Goal: Information Seeking & Learning: Learn about a topic

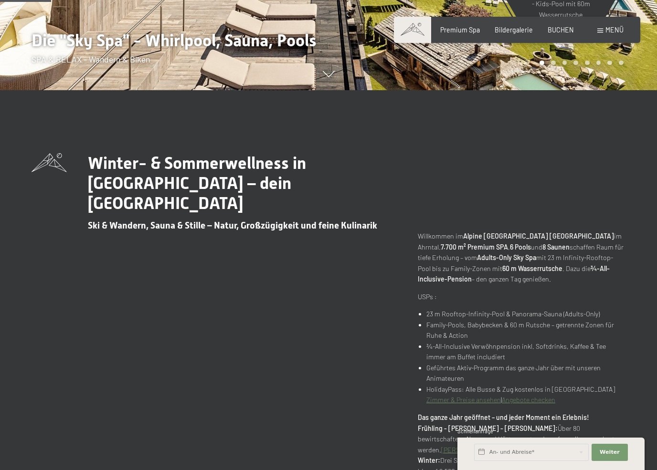
scroll to position [379, 0]
click at [606, 451] on span "Weiter" at bounding box center [609, 453] width 20 height 8
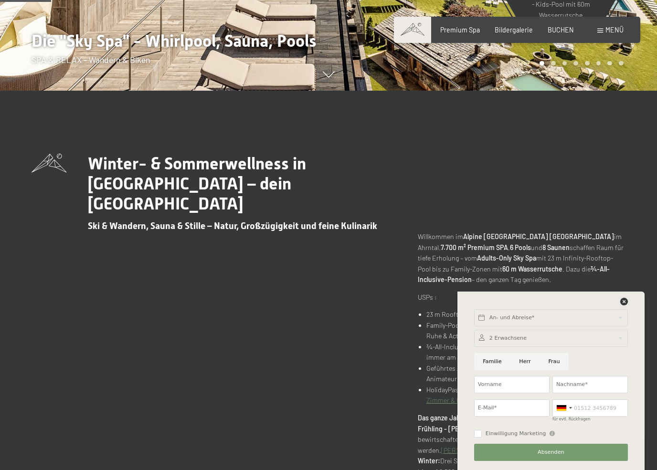
click at [621, 302] on icon at bounding box center [624, 302] width 8 height 8
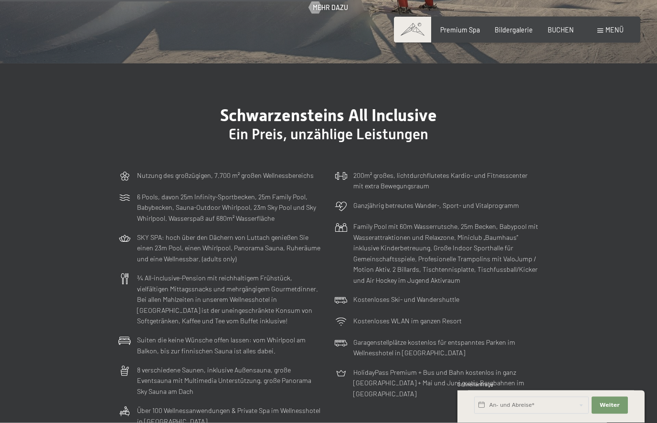
scroll to position [2362, 0]
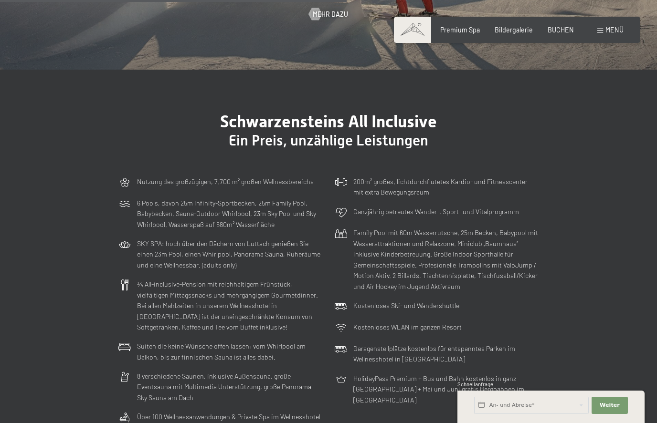
click at [568, 28] on span "BUCHEN" at bounding box center [560, 30] width 26 height 8
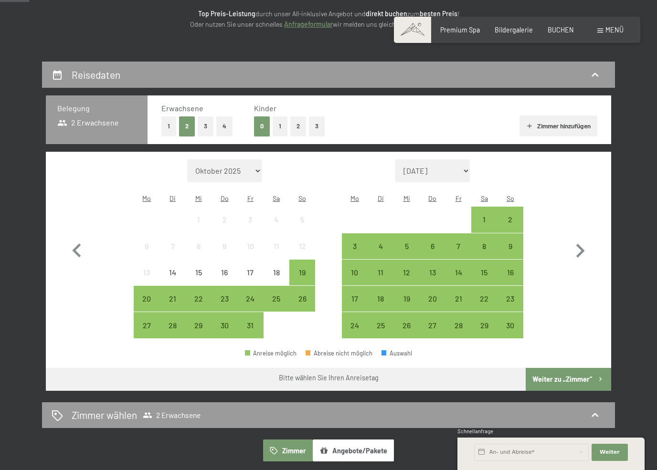
scroll to position [141, 0]
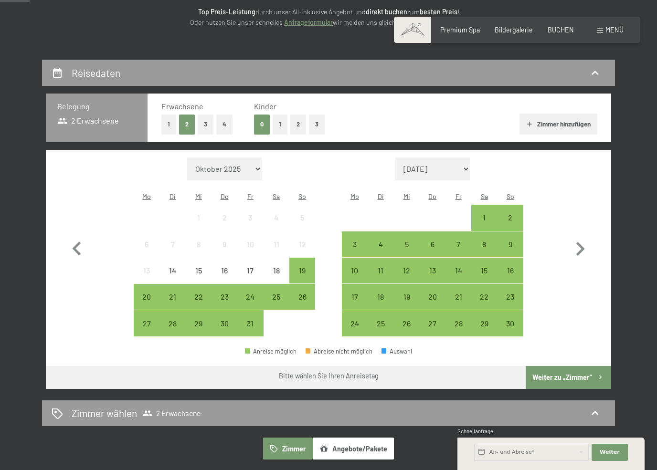
click at [144, 320] on div "27" at bounding box center [147, 332] width 24 height 24
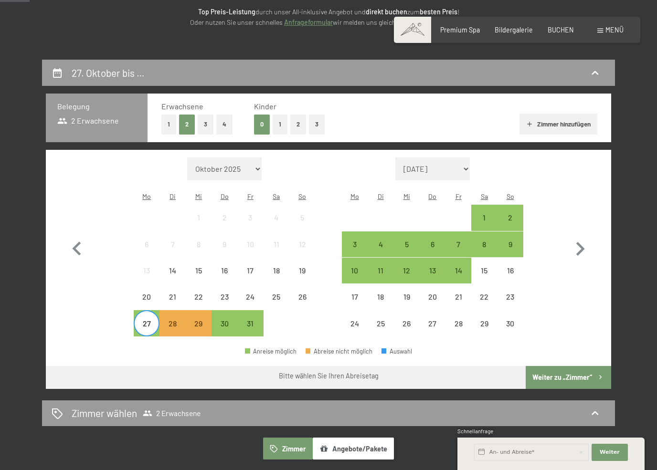
click at [222, 320] on div "30" at bounding box center [224, 332] width 24 height 24
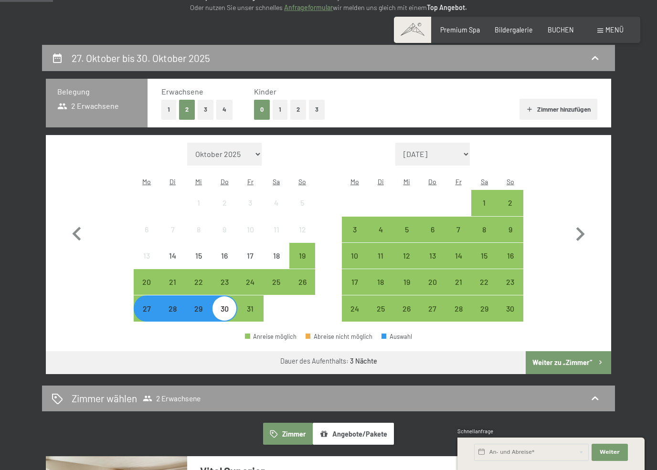
click at [553, 354] on button "Weiter zu „Zimmer“" at bounding box center [567, 362] width 85 height 23
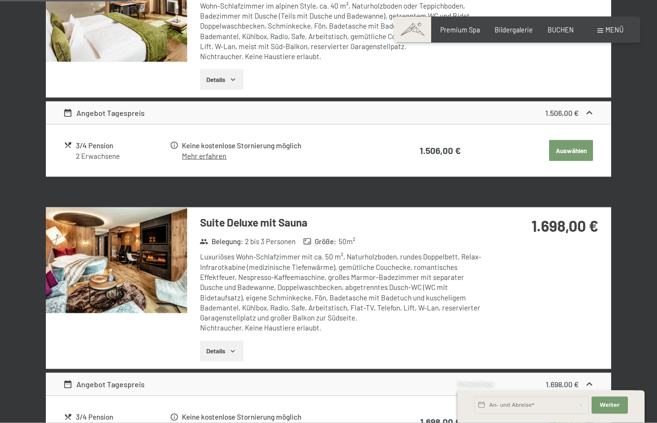
scroll to position [320, 0]
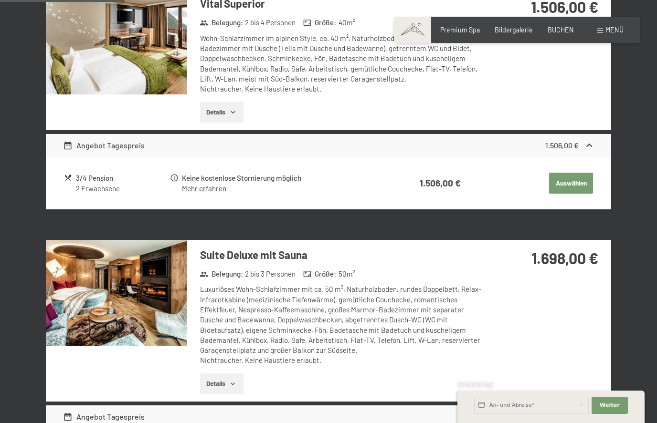
click at [219, 374] on button "Details" at bounding box center [221, 384] width 43 height 21
click at [122, 287] on img at bounding box center [116, 293] width 141 height 106
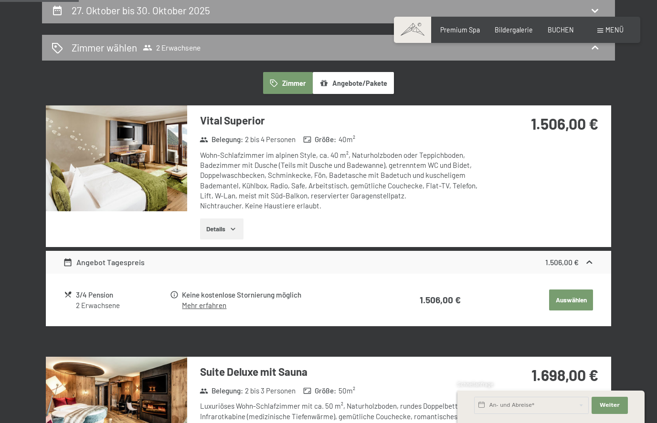
scroll to position [0, 0]
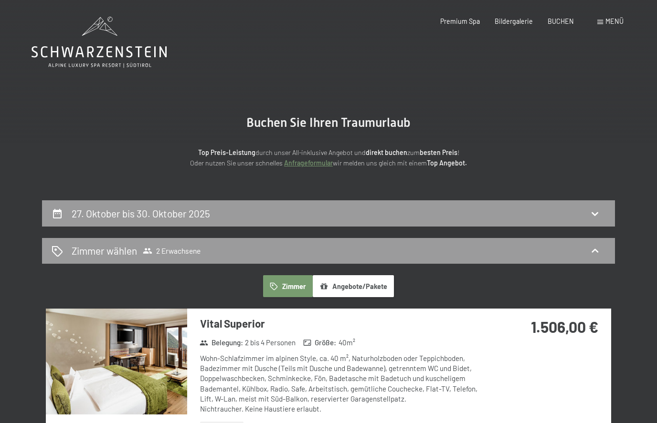
click at [83, 211] on h2 "27. Oktober bis 30. Oktober 2025" at bounding box center [141, 214] width 138 height 12
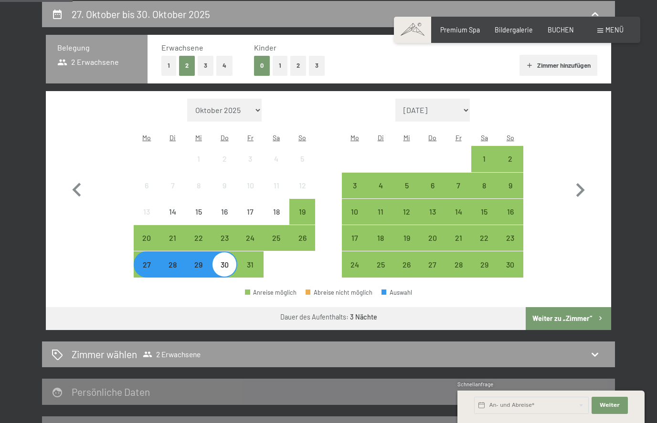
click at [140, 252] on div "27" at bounding box center [147, 264] width 24 height 24
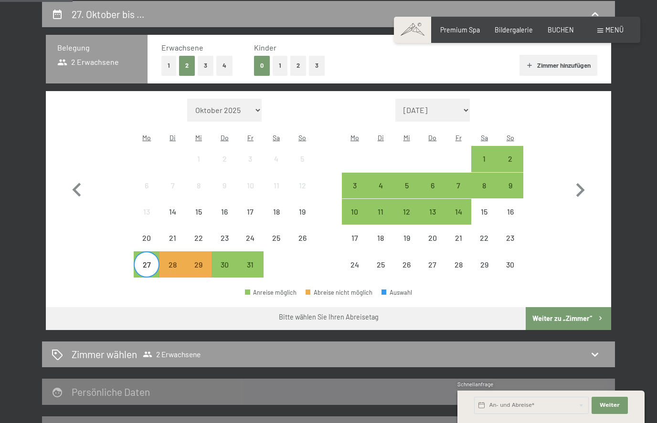
click at [202, 261] on div "29" at bounding box center [199, 273] width 24 height 24
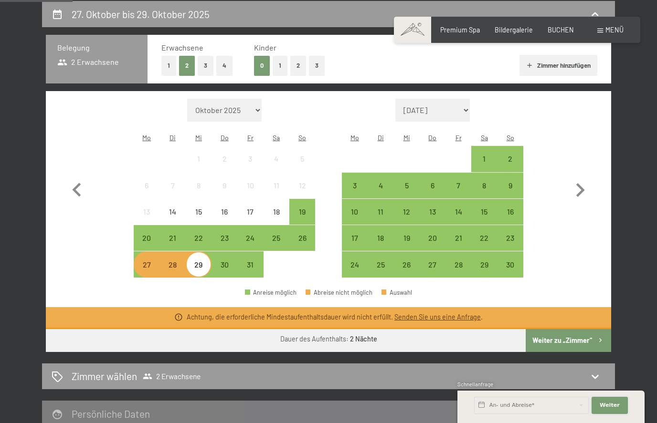
click at [604, 410] on button "Weiter Adressfelder ausblenden" at bounding box center [609, 405] width 36 height 17
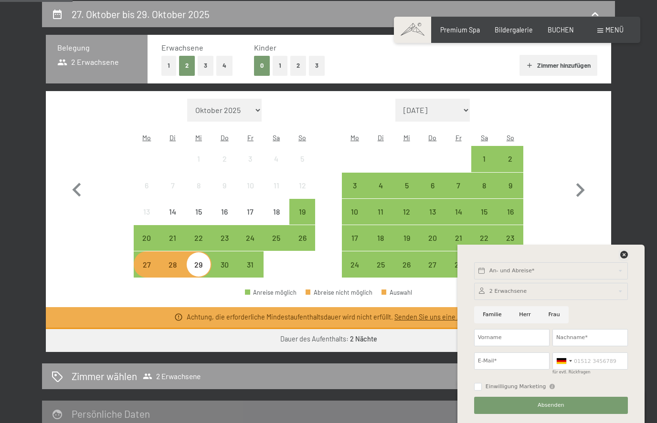
click at [624, 252] on icon at bounding box center [624, 255] width 8 height 8
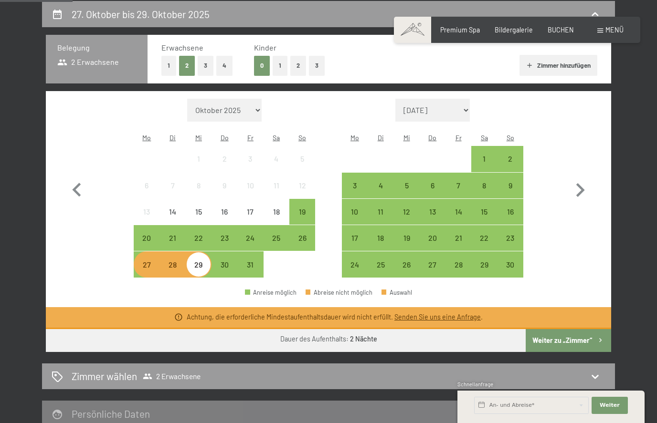
click at [574, 336] on button "Weiter zu „Zimmer“" at bounding box center [567, 340] width 85 height 23
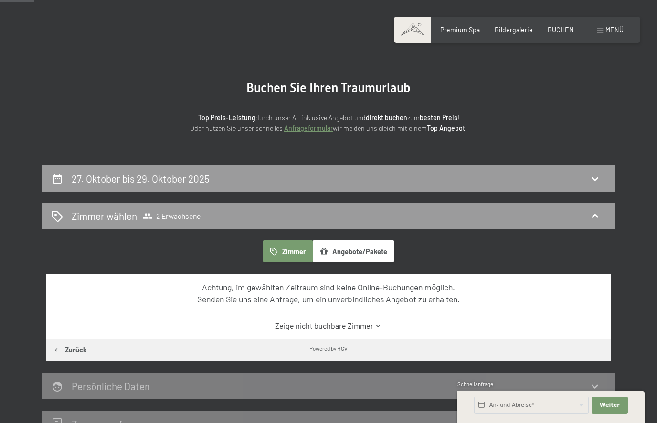
scroll to position [34, 0]
click at [87, 180] on h2 "27. Oktober bis 29. Oktober 2025" at bounding box center [141, 179] width 138 height 12
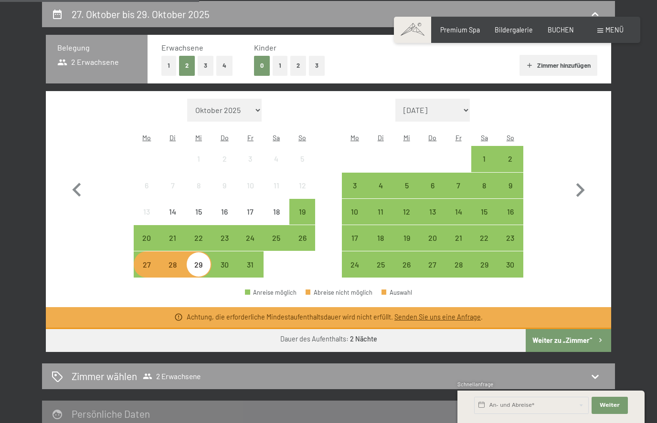
click at [143, 261] on div "27" at bounding box center [147, 273] width 24 height 24
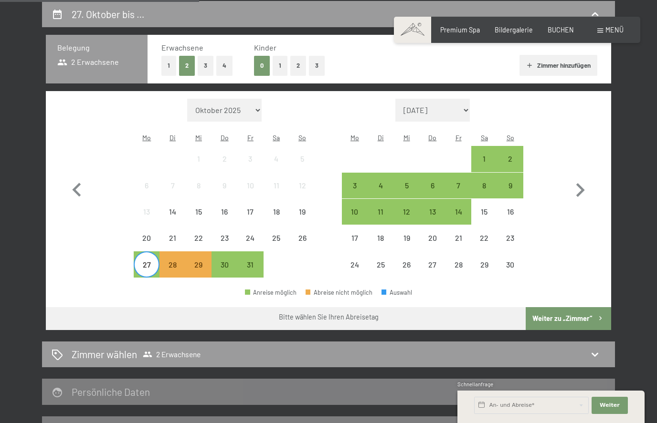
click at [221, 261] on div "30" at bounding box center [224, 273] width 24 height 24
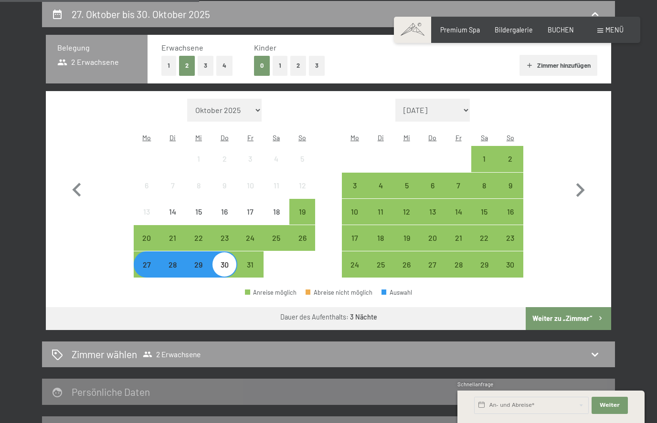
click at [564, 307] on button "Weiter zu „Zimmer“" at bounding box center [567, 318] width 85 height 23
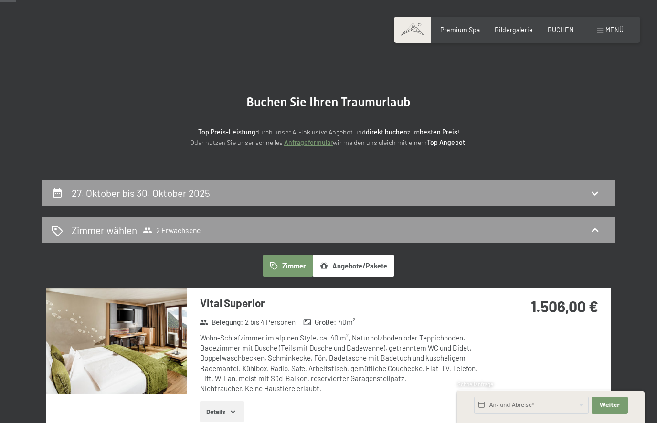
scroll to position [0, 0]
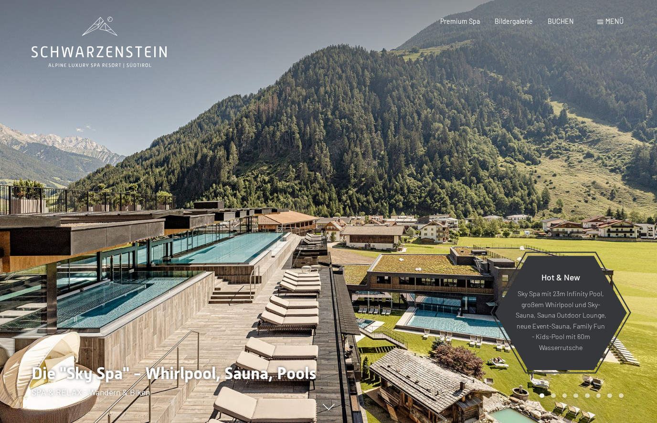
click at [522, 22] on span "Bildergalerie" at bounding box center [513, 21] width 38 height 8
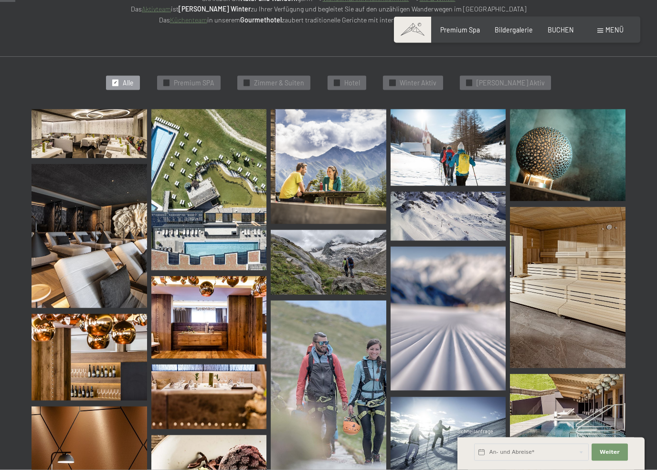
scroll to position [214, 0]
click at [70, 129] on img at bounding box center [88, 134] width 115 height 50
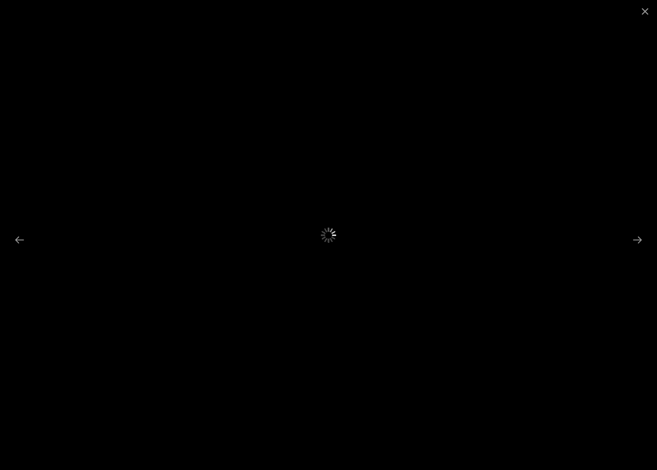
click at [23, 244] on button "Previous slide" at bounding box center [20, 239] width 20 height 19
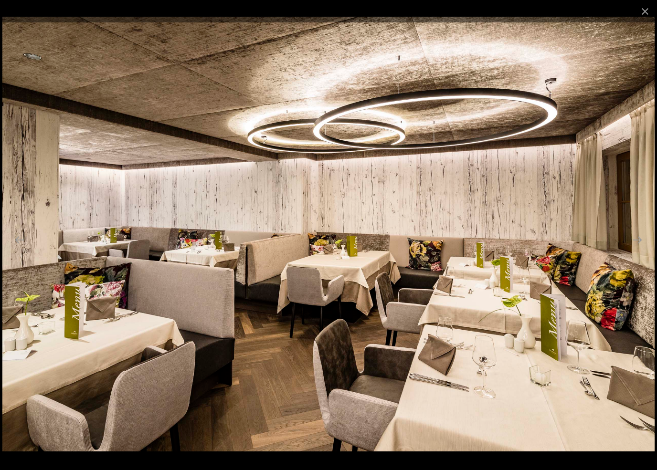
click at [633, 243] on button "Next slide" at bounding box center [637, 239] width 20 height 19
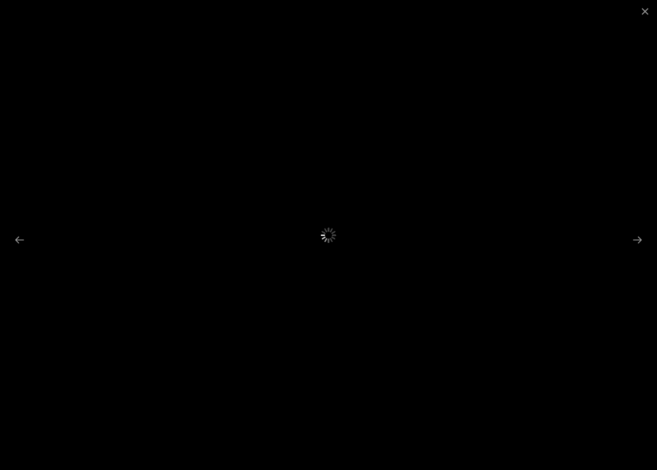
click at [641, 237] on button "Next slide" at bounding box center [637, 239] width 20 height 19
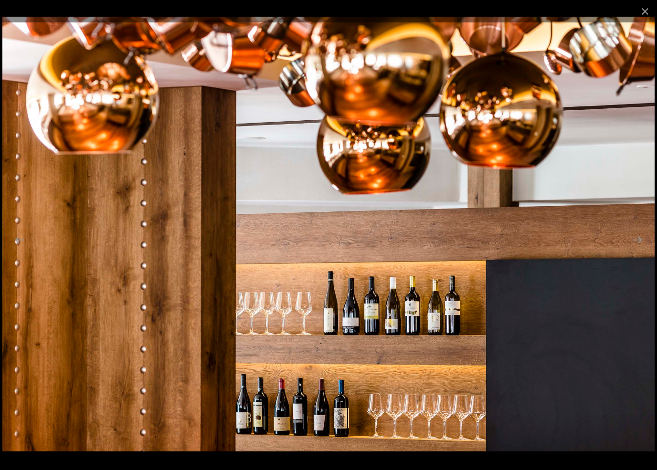
click at [645, 240] on button "Next slide" at bounding box center [637, 239] width 20 height 19
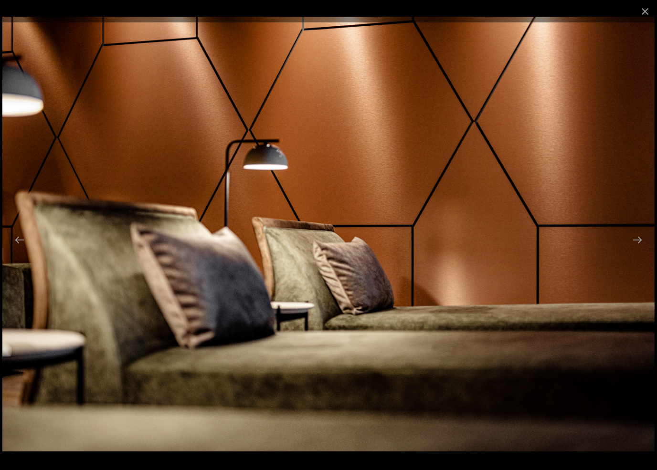
click at [19, 238] on button "Previous slide" at bounding box center [20, 239] width 20 height 19
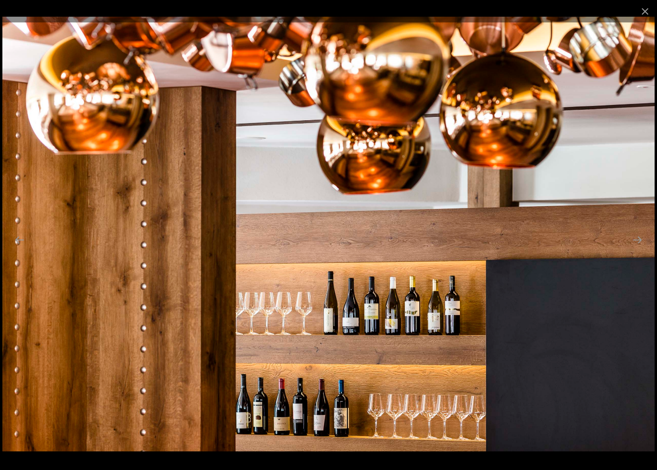
click at [18, 245] on button "Previous slide" at bounding box center [20, 239] width 20 height 19
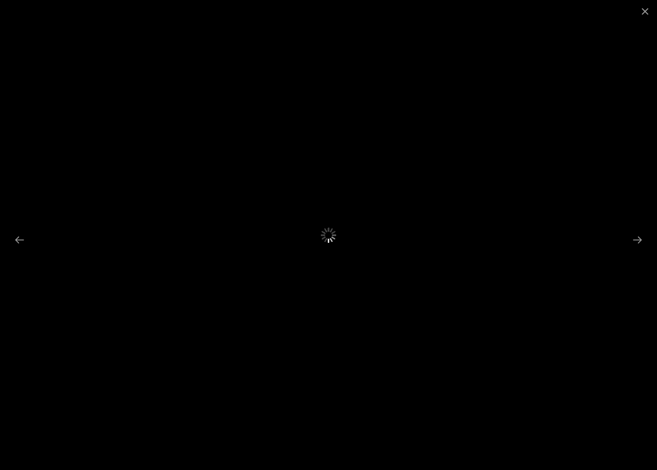
click at [16, 242] on button "Previous slide" at bounding box center [20, 239] width 20 height 19
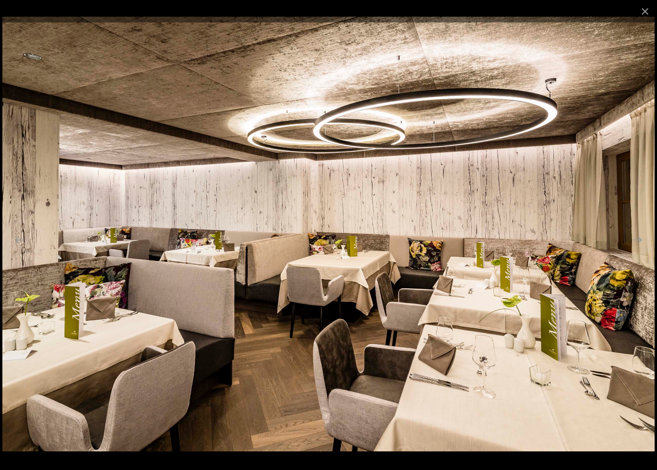
click at [646, 238] on button "Next slide" at bounding box center [637, 239] width 20 height 19
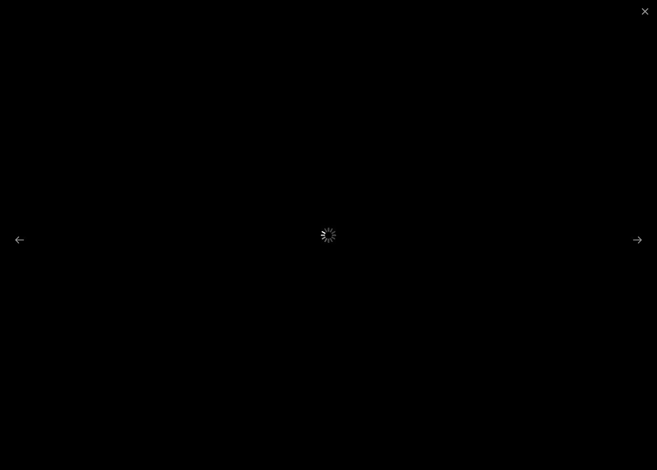
click at [637, 245] on button "Next slide" at bounding box center [637, 239] width 20 height 19
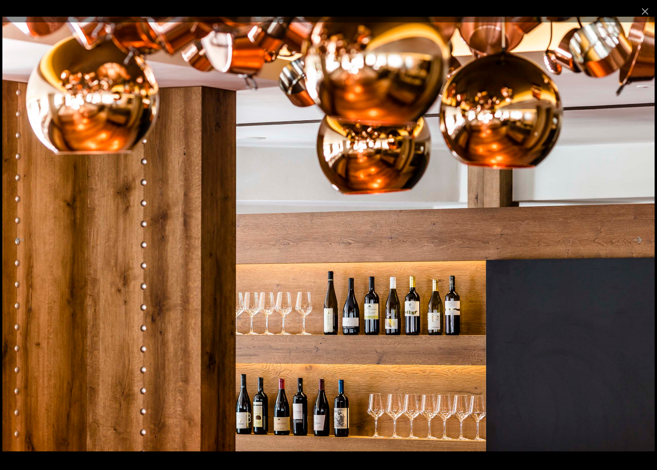
click at [635, 246] on button "Next slide" at bounding box center [637, 239] width 20 height 19
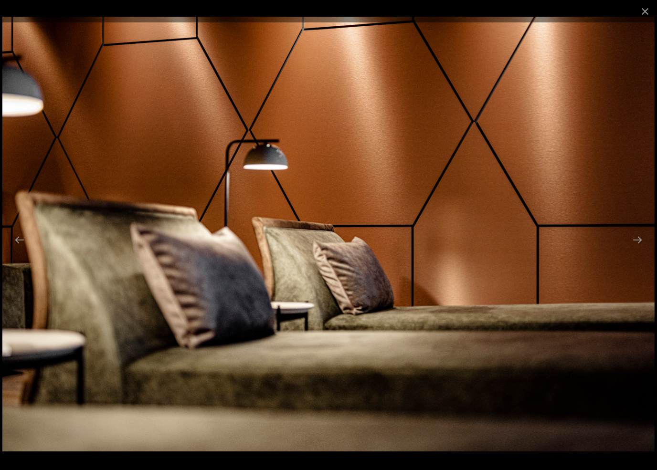
click at [637, 244] on button "Next slide" at bounding box center [637, 239] width 20 height 19
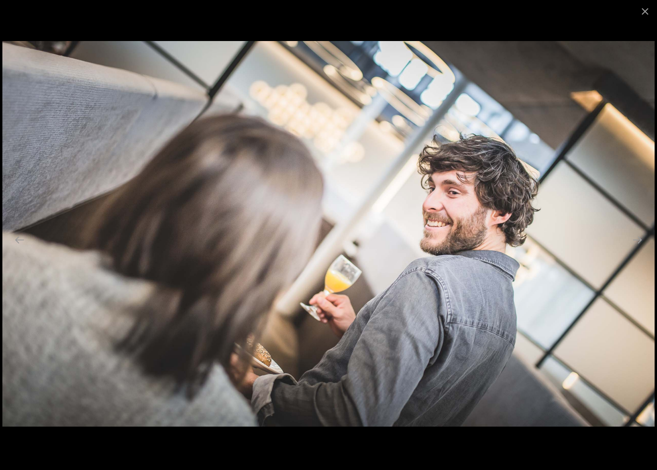
click at [642, 242] on button "Next slide" at bounding box center [637, 239] width 20 height 19
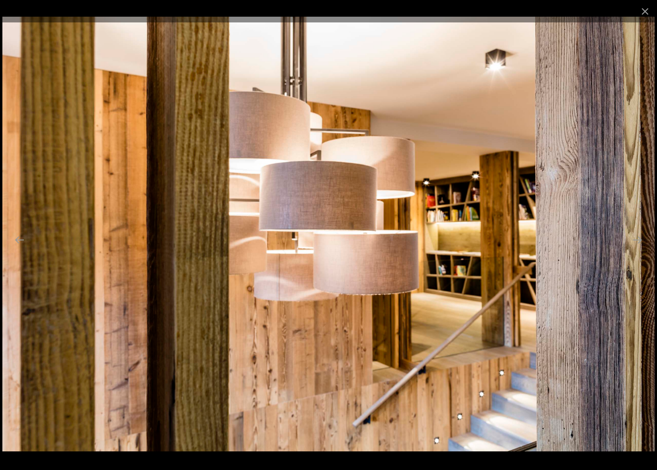
click at [643, 243] on button "Next slide" at bounding box center [637, 239] width 20 height 19
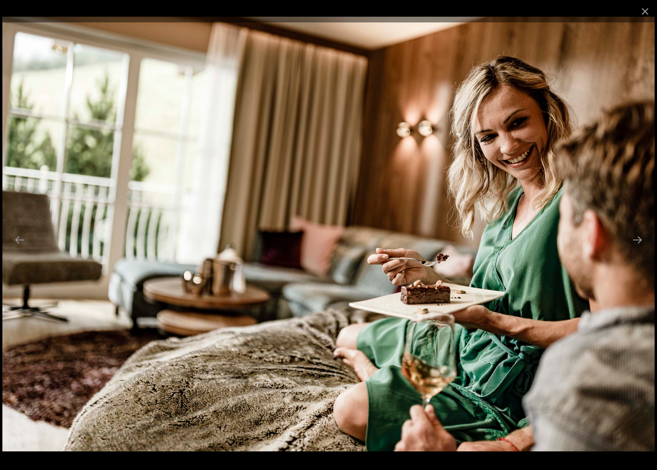
click at [24, 244] on button "Previous slide" at bounding box center [20, 239] width 20 height 19
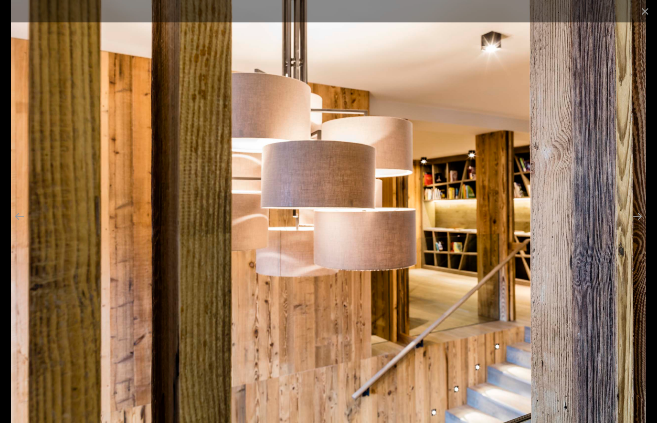
scroll to position [197, 0]
click at [638, 218] on button "Next slide" at bounding box center [637, 216] width 20 height 19
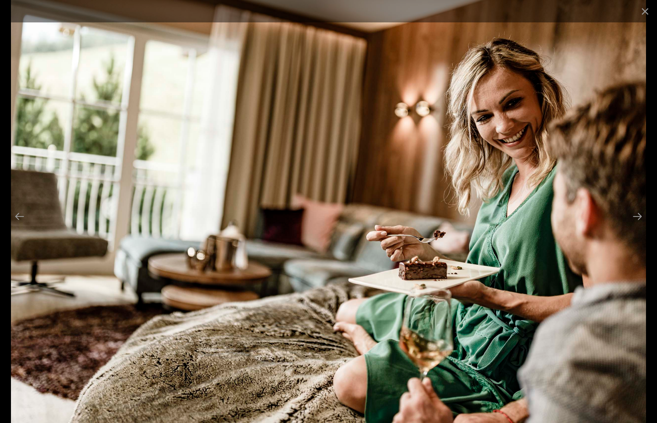
click at [641, 215] on button "Next slide" at bounding box center [637, 216] width 20 height 19
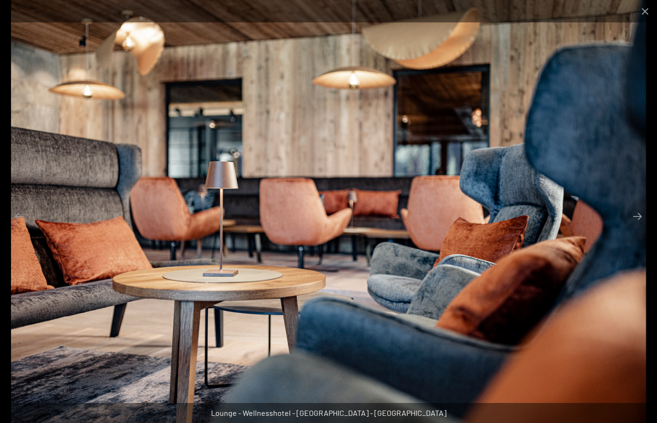
click at [640, 212] on button "Next slide" at bounding box center [637, 216] width 20 height 19
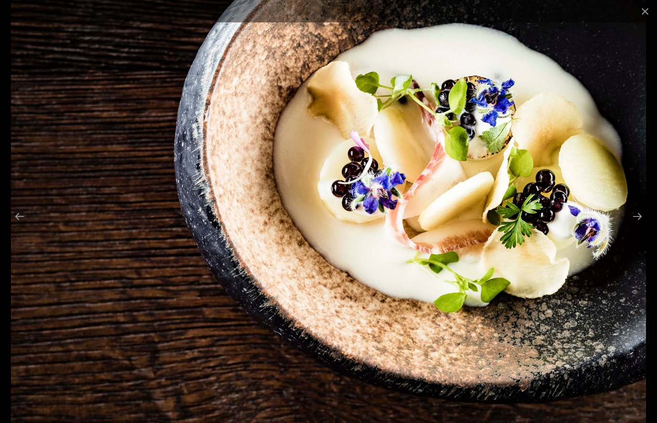
click at [642, 212] on button "Next slide" at bounding box center [637, 216] width 20 height 19
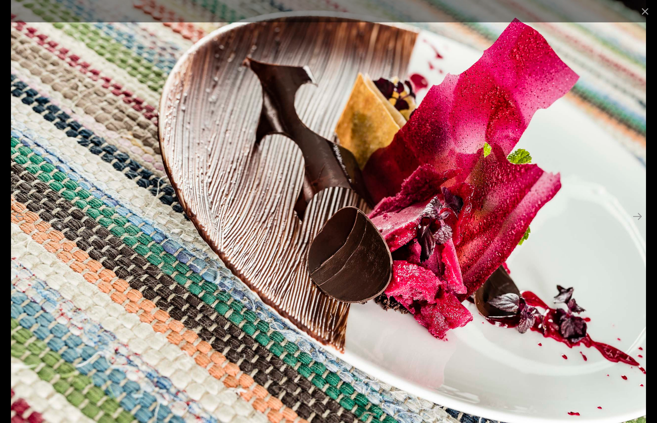
click at [640, 208] on button "Next slide" at bounding box center [637, 216] width 20 height 19
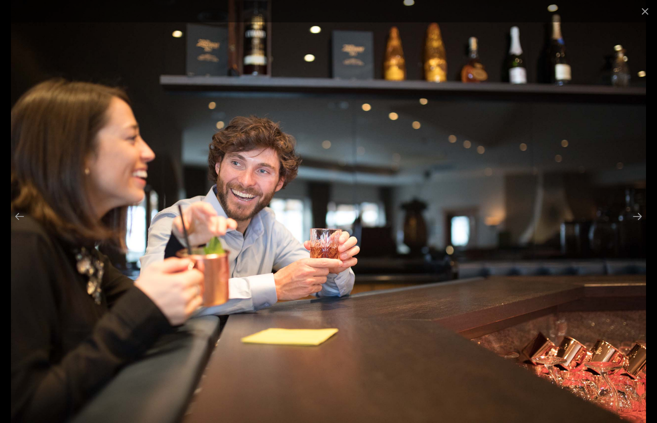
click at [636, 213] on button "Next slide" at bounding box center [637, 216] width 20 height 19
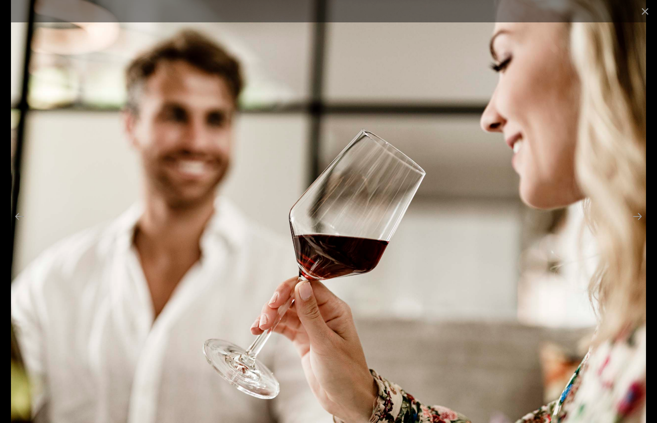
click at [638, 211] on button "Next slide" at bounding box center [637, 216] width 20 height 19
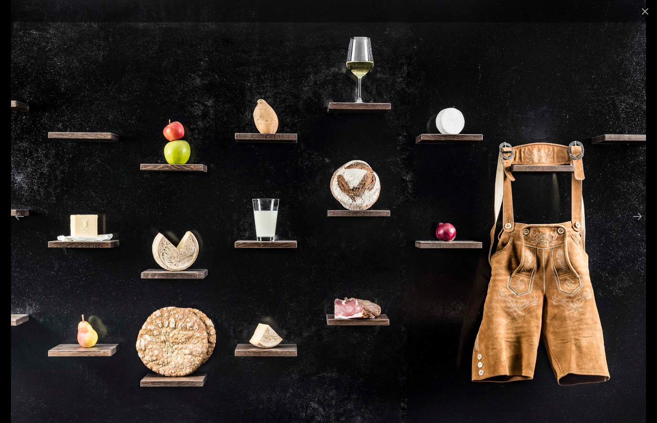
click at [640, 214] on button "Next slide" at bounding box center [637, 216] width 20 height 19
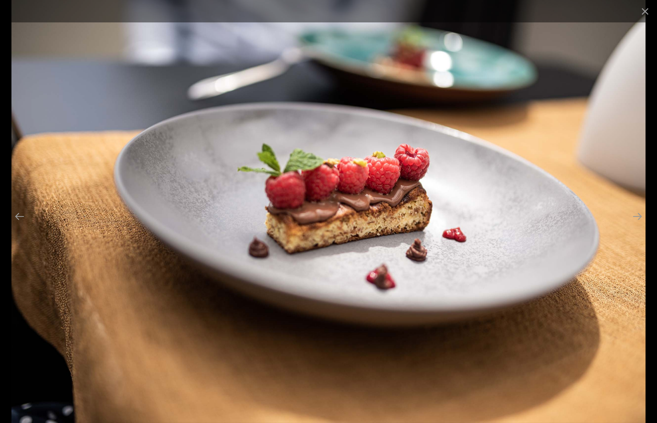
click at [637, 214] on button "Next slide" at bounding box center [637, 216] width 20 height 19
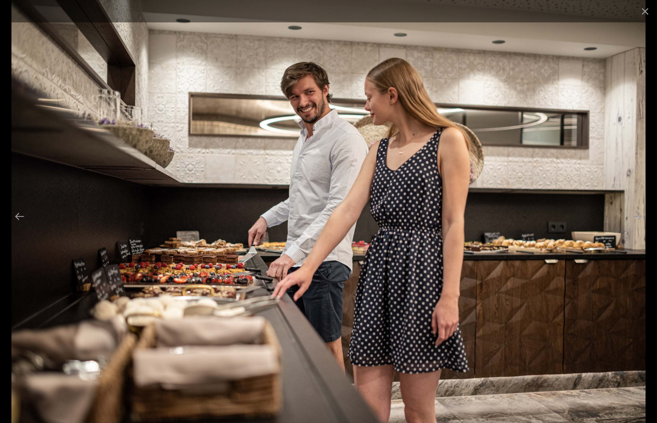
click at [640, 215] on button "Next slide" at bounding box center [637, 216] width 20 height 19
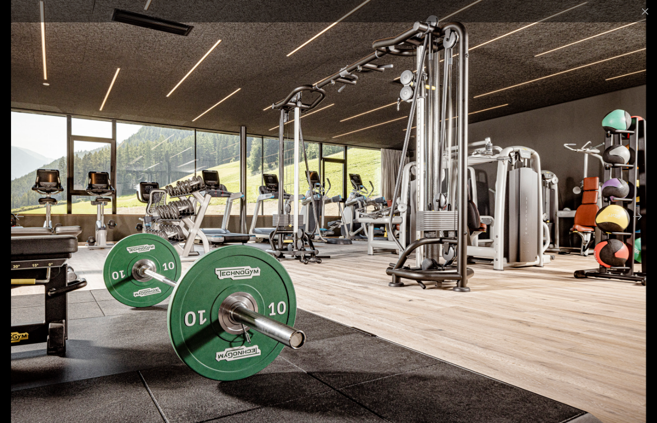
click at [639, 219] on button "Next slide" at bounding box center [637, 216] width 20 height 19
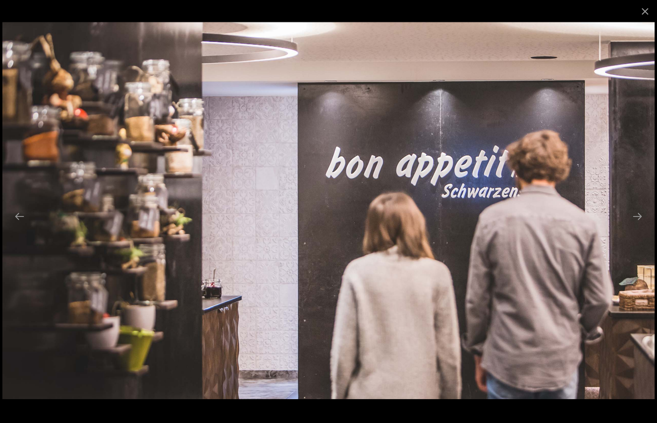
click at [640, 215] on button "Next slide" at bounding box center [637, 216] width 20 height 19
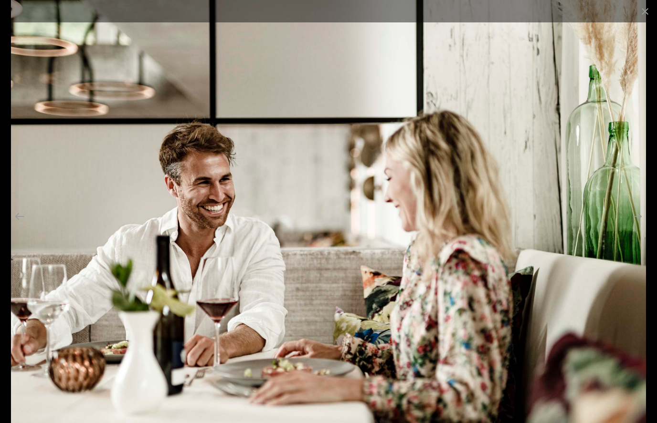
click at [637, 216] on button "Next slide" at bounding box center [637, 216] width 20 height 19
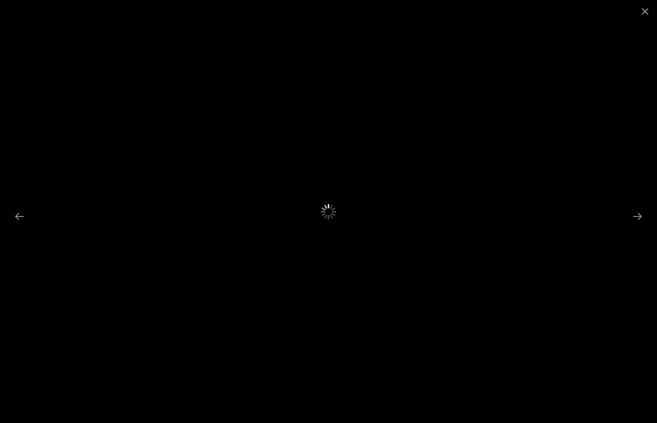
click at [646, 215] on button "Next slide" at bounding box center [637, 216] width 20 height 19
click at [642, 218] on button "Next slide" at bounding box center [637, 216] width 20 height 19
click at [23, 219] on button "Previous slide" at bounding box center [20, 216] width 20 height 19
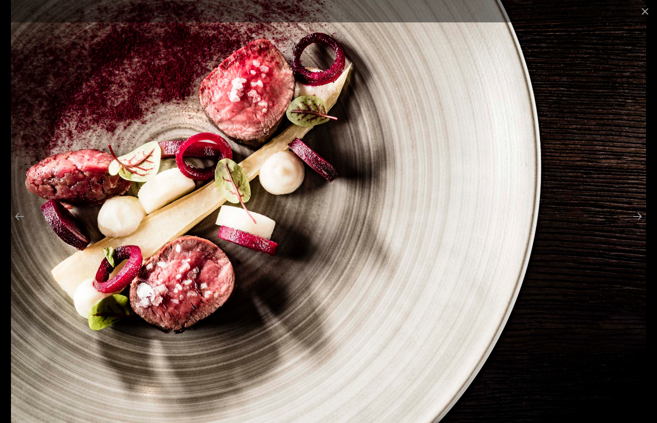
click at [21, 215] on button "Previous slide" at bounding box center [20, 216] width 20 height 19
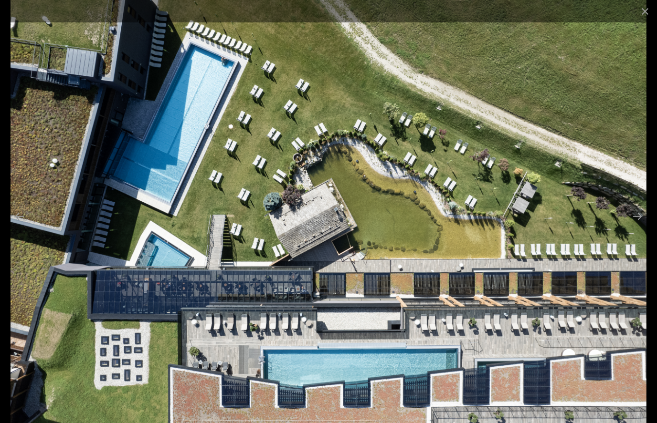
click at [646, 215] on button "Next slide" at bounding box center [637, 216] width 20 height 19
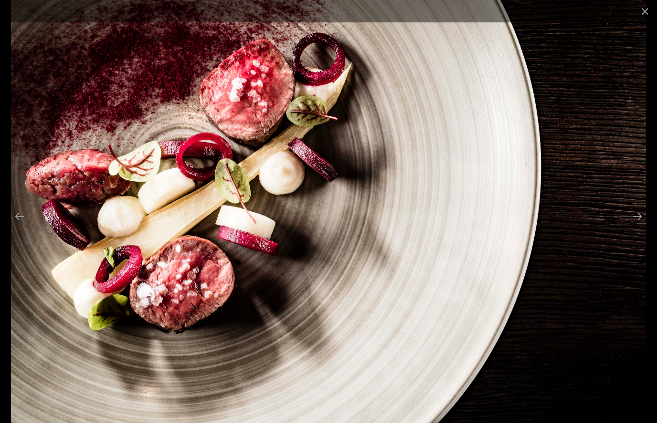
click at [647, 216] on button "Next slide" at bounding box center [637, 216] width 20 height 19
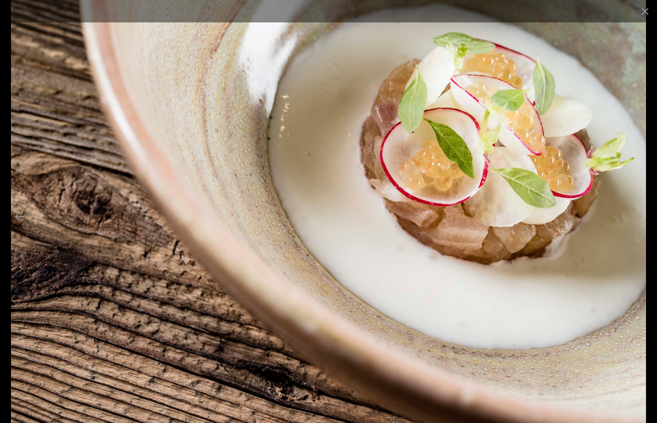
scroll to position [0, 0]
click at [634, 214] on button "Next slide" at bounding box center [637, 216] width 20 height 19
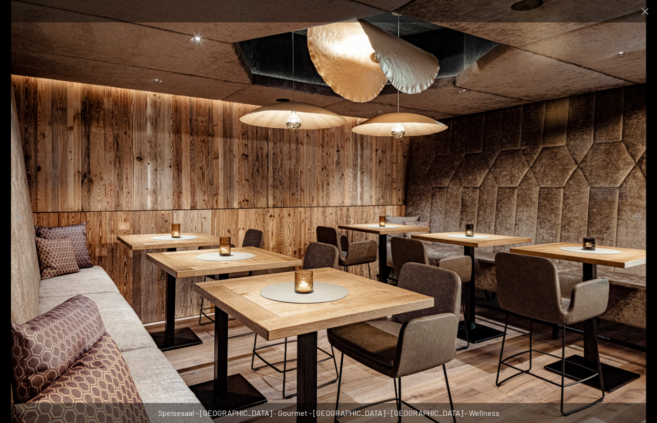
click at [645, 13] on button "Close gallery" at bounding box center [645, 11] width 24 height 22
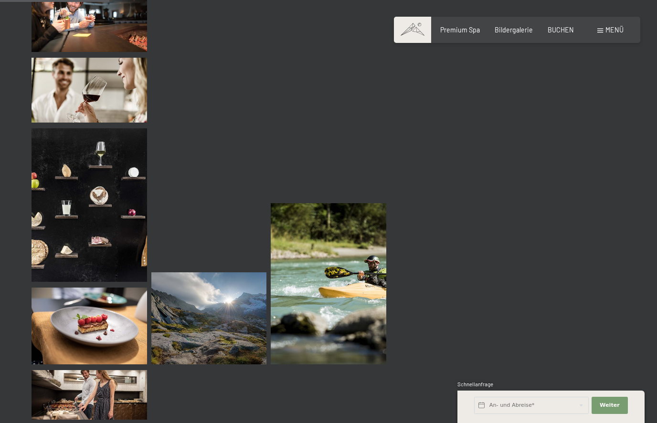
scroll to position [1549, 0]
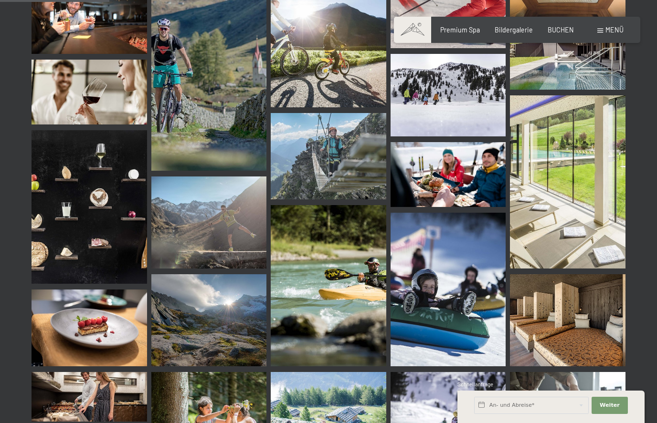
click at [611, 26] on span "Menü" at bounding box center [614, 30] width 18 height 8
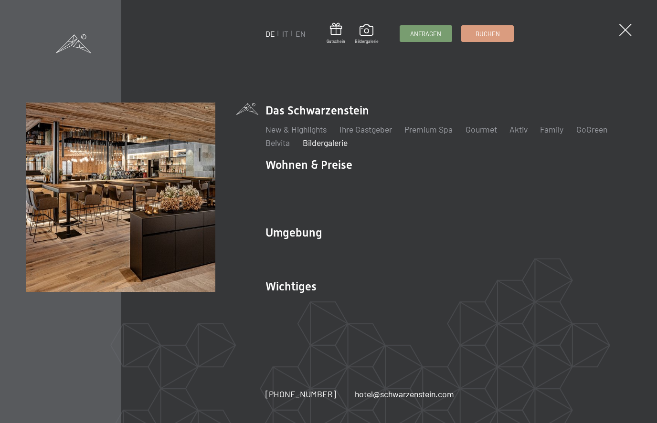
click at [284, 222] on ul "Das Schwarzenstein New & Highlights Ihre Gastgeber Premium Spa Gourmet Aktiv Wo…" at bounding box center [447, 212] width 365 height 218
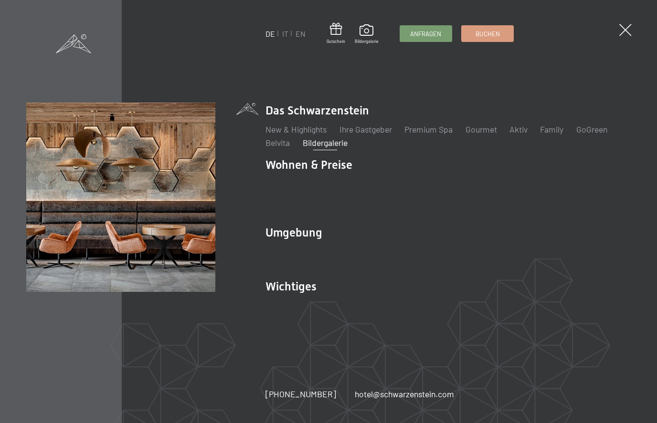
click at [297, 306] on link "Lage & Anreise" at bounding box center [292, 305] width 54 height 10
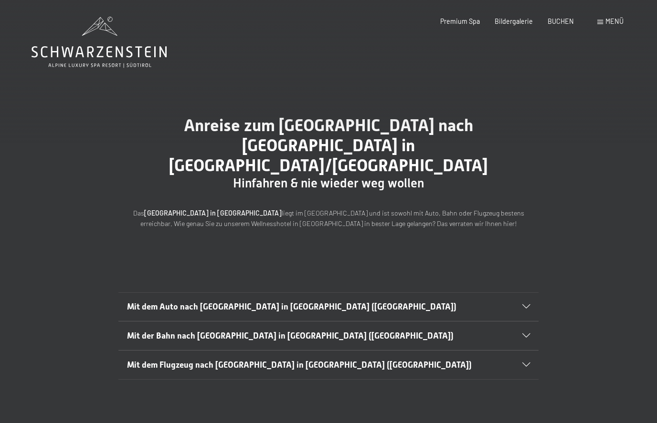
click at [169, 302] on span "Mit dem Auto nach [GEOGRAPHIC_DATA] in [GEOGRAPHIC_DATA] ([GEOGRAPHIC_DATA])" at bounding box center [291, 307] width 329 height 10
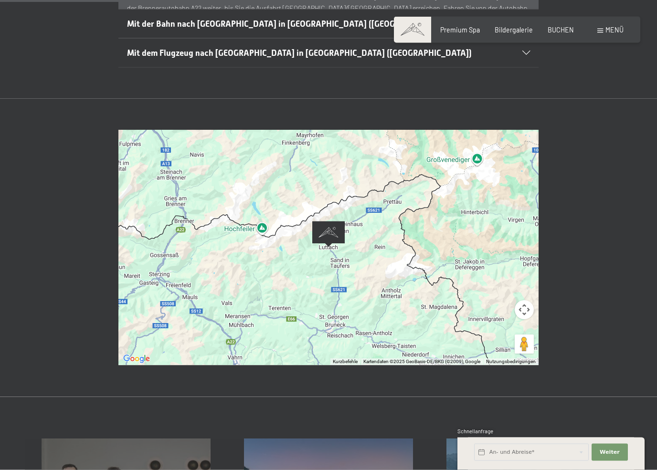
scroll to position [521, 0]
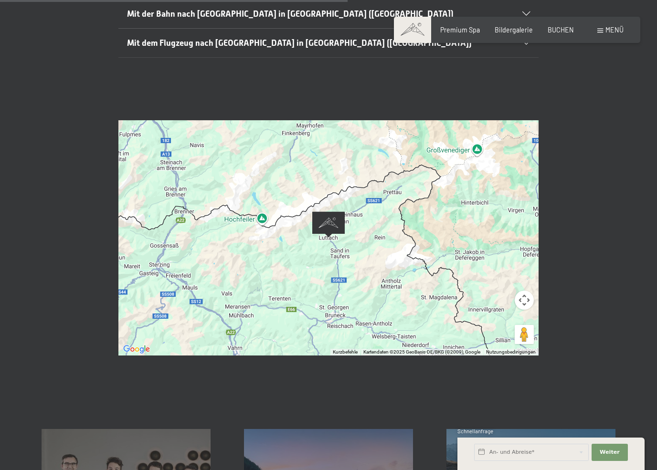
click at [525, 291] on button "Kamerasteuerung für die Karte" at bounding box center [523, 300] width 19 height 19
click at [530, 291] on button "Kamerasteuerung für die Karte" at bounding box center [523, 300] width 19 height 19
click at [492, 251] on div at bounding box center [328, 237] width 420 height 235
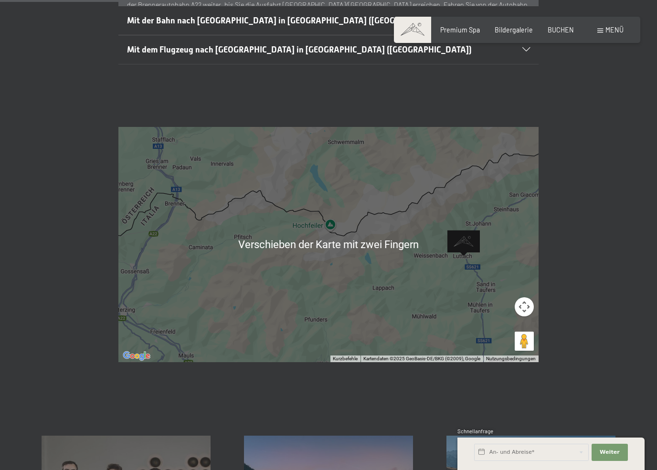
scroll to position [524, 0]
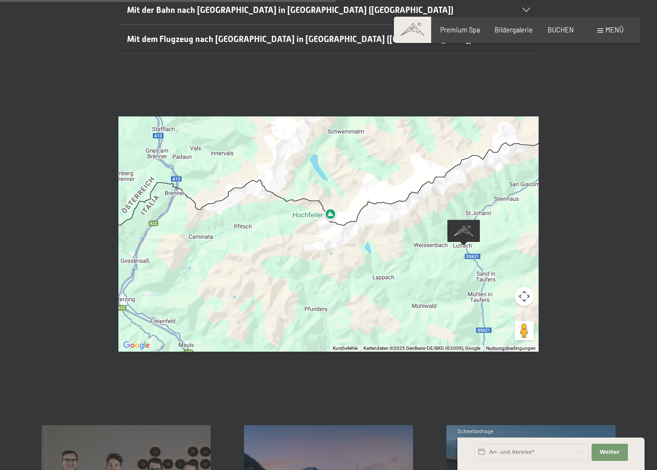
click at [597, 217] on div "Wenn du die Karte mit Touch-Gesten bewegen möchtest, musst du sie doppelt antip…" at bounding box center [328, 234] width 657 height 298
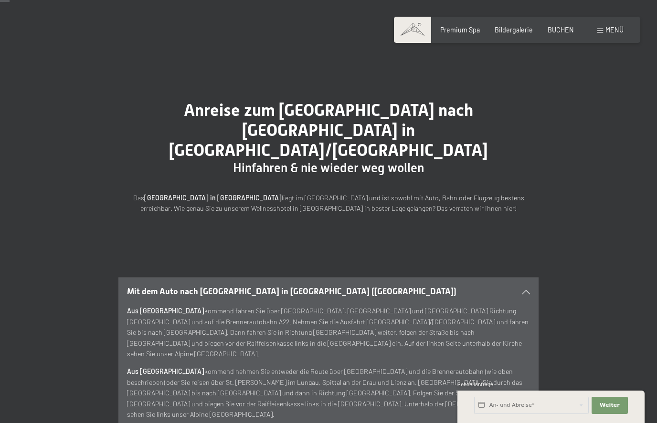
scroll to position [0, 0]
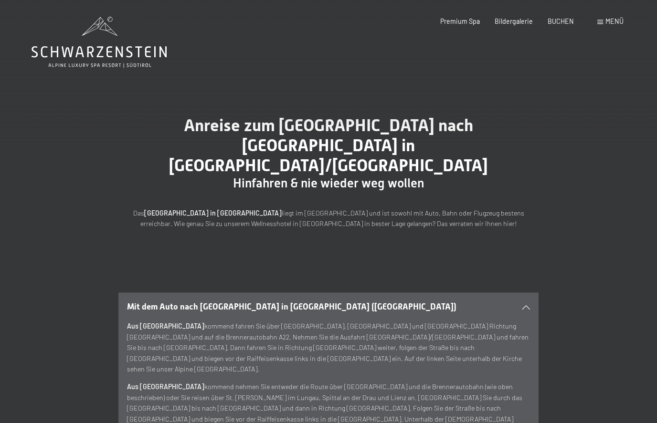
click at [605, 22] on div "Menü" at bounding box center [610, 22] width 26 height 10
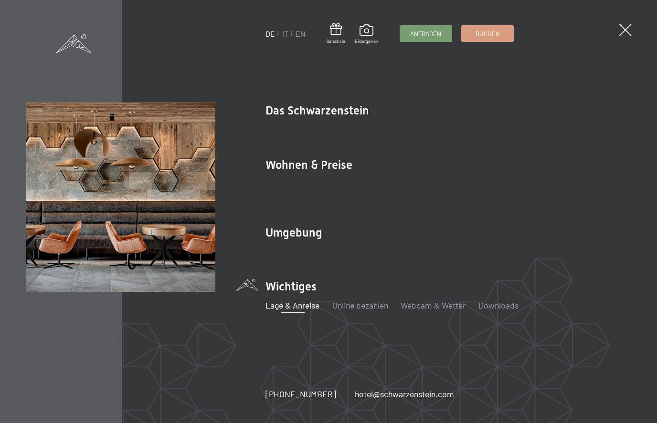
click at [353, 303] on link "Online bezahlen" at bounding box center [360, 305] width 56 height 10
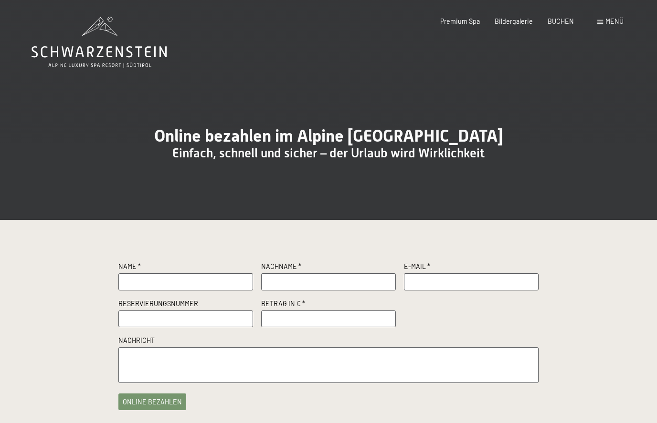
click at [613, 22] on span "Menü" at bounding box center [614, 21] width 18 height 8
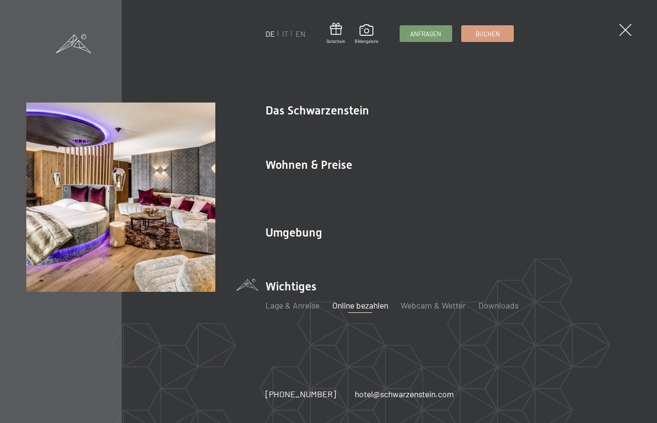
click at [284, 188] on link "Inklusivleistungen" at bounding box center [296, 183] width 63 height 10
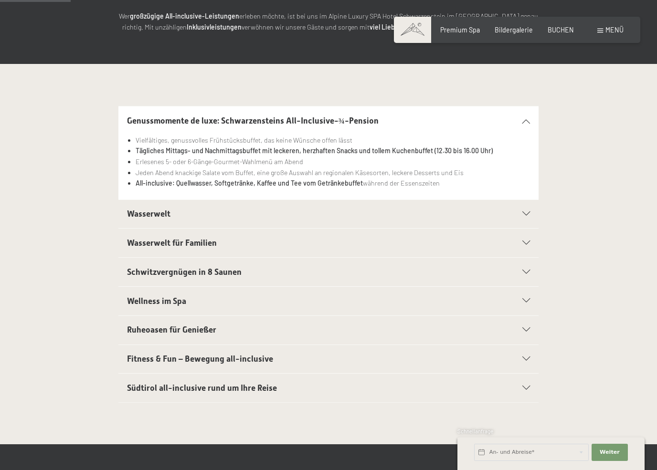
scroll to position [157, 0]
click at [141, 205] on div "Wasserwelt" at bounding box center [328, 213] width 403 height 29
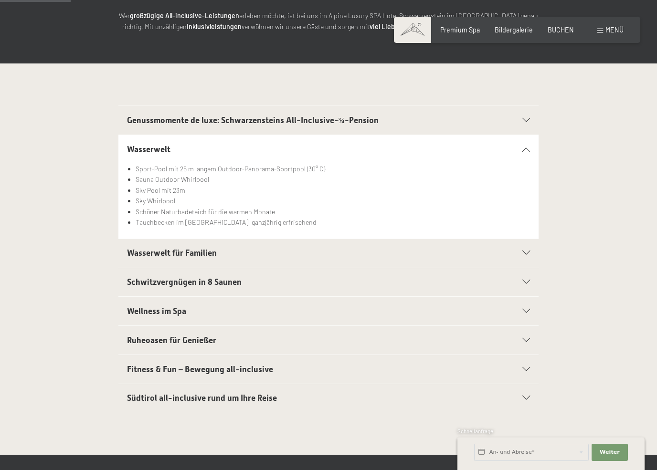
click at [140, 282] on span "Schwitzvergnügen in 8 Saunen" at bounding box center [184, 282] width 115 height 10
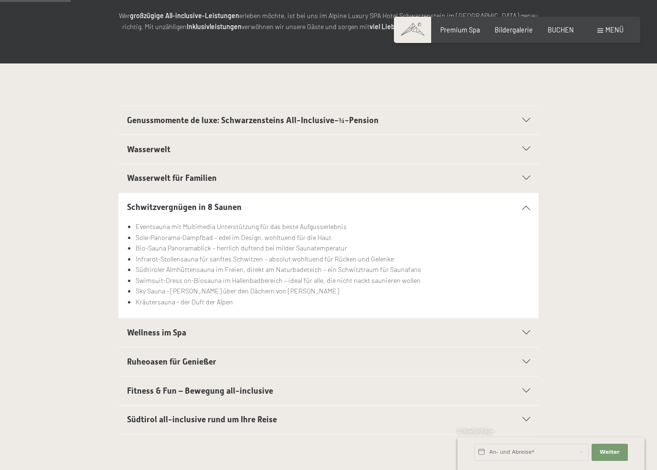
click at [143, 328] on span "Wellness im Spa" at bounding box center [156, 333] width 59 height 10
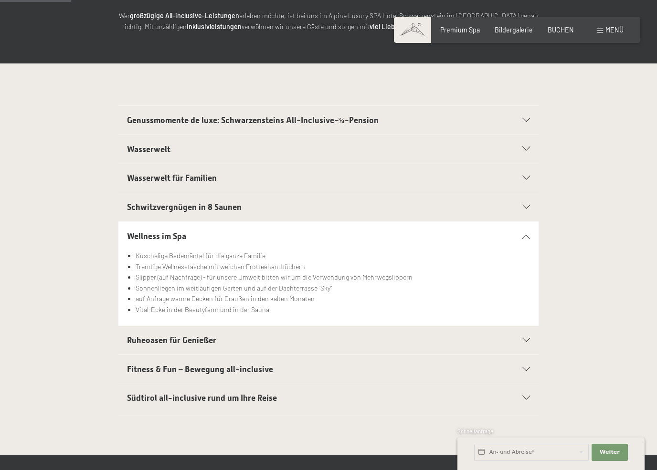
click at [141, 336] on span "Ruheoasen für Genießer" at bounding box center [171, 340] width 89 height 10
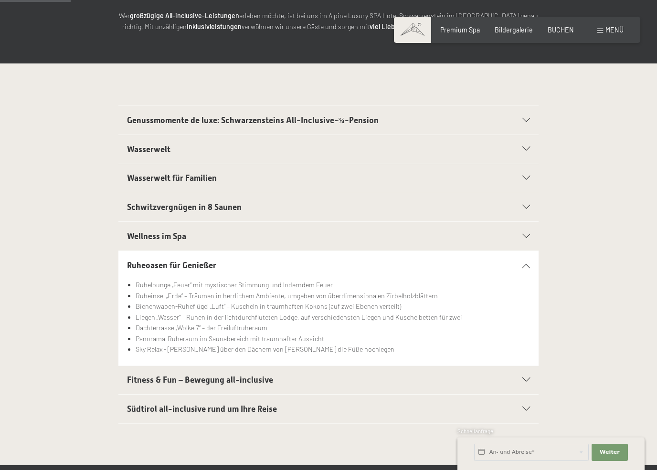
click at [144, 375] on span "Fitness & Fun – Bewegung all-inclusive" at bounding box center [200, 380] width 146 height 10
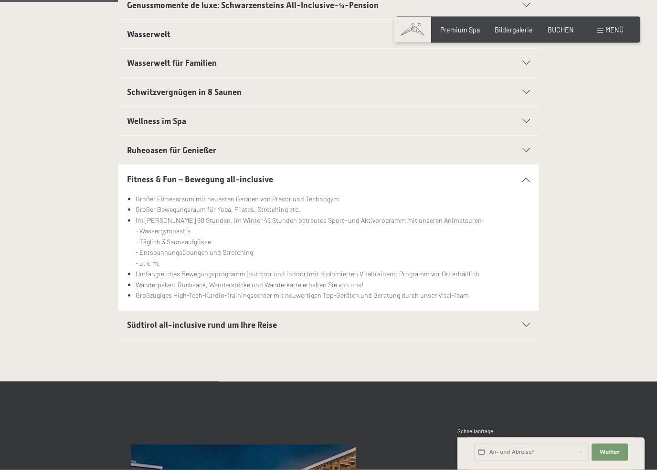
scroll to position [272, 0]
click at [150, 324] on span "Südtirol all-inclusive rund um Ihre Reise" at bounding box center [202, 325] width 150 height 10
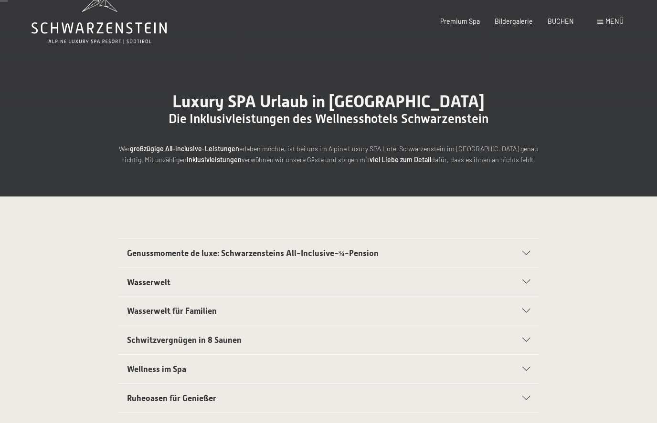
scroll to position [0, 0]
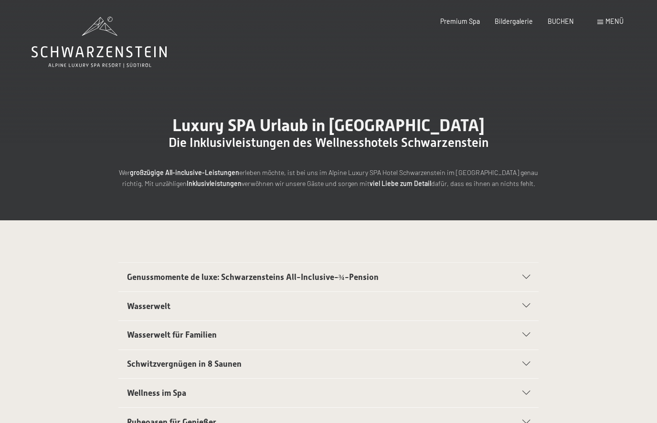
click at [600, 17] on div "Menü" at bounding box center [610, 22] width 26 height 10
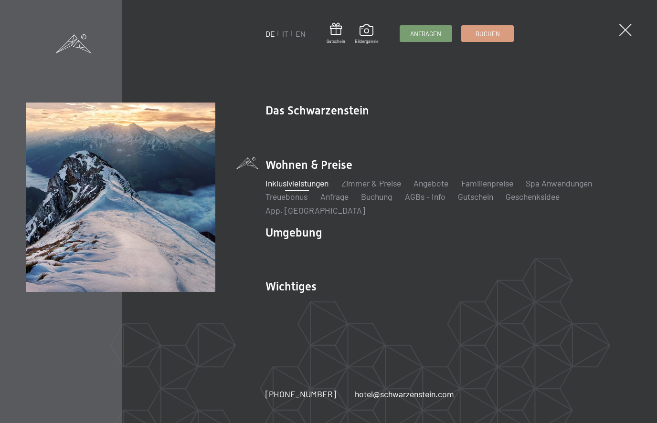
click at [423, 251] on link "Wandern & [PERSON_NAME]" at bounding box center [428, 251] width 105 height 10
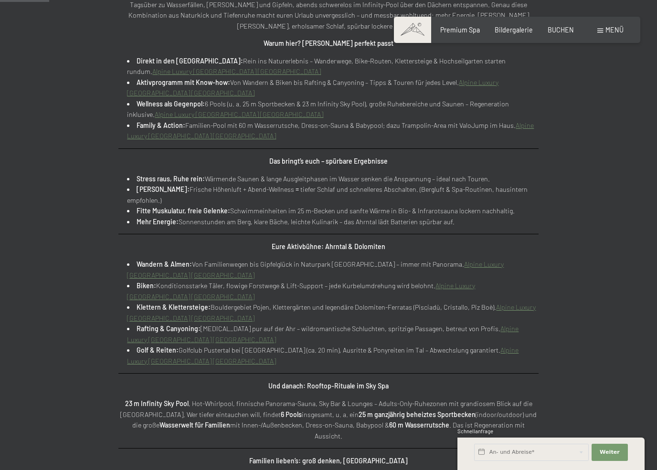
scroll to position [494, 0]
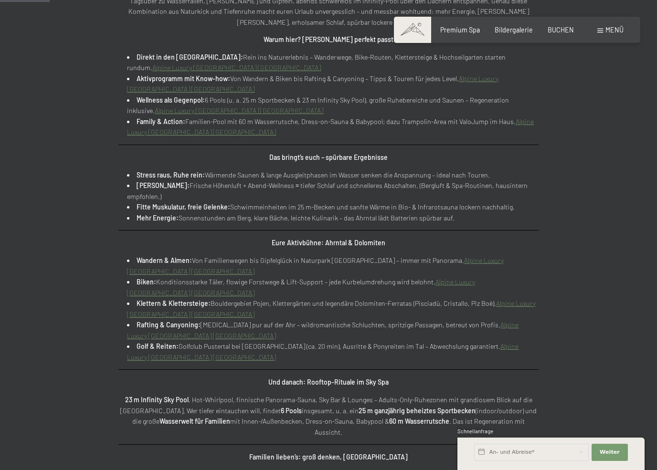
click at [112, 287] on div "Sommerurlaub in [GEOGRAPHIC_DATA] Von Reinbachfällen bis Rooftop-Sky Spa: Aktiv…" at bounding box center [328, 265] width 483 height 730
click at [468, 278] on link "Alpine Luxury [GEOGRAPHIC_DATA] [GEOGRAPHIC_DATA]" at bounding box center [301, 287] width 348 height 19
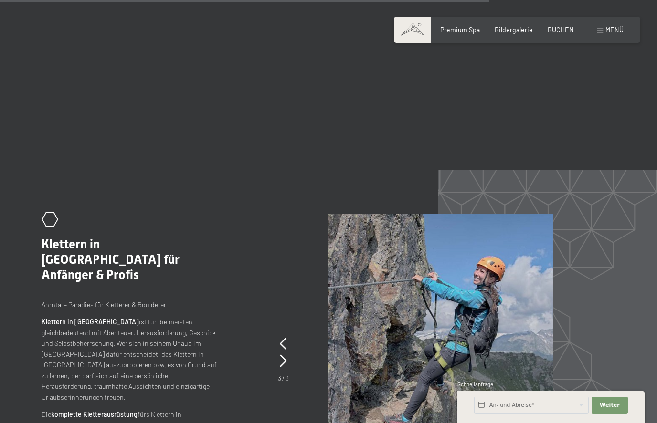
scroll to position [1931, 0]
